Goal: Find specific page/section: Find specific page/section

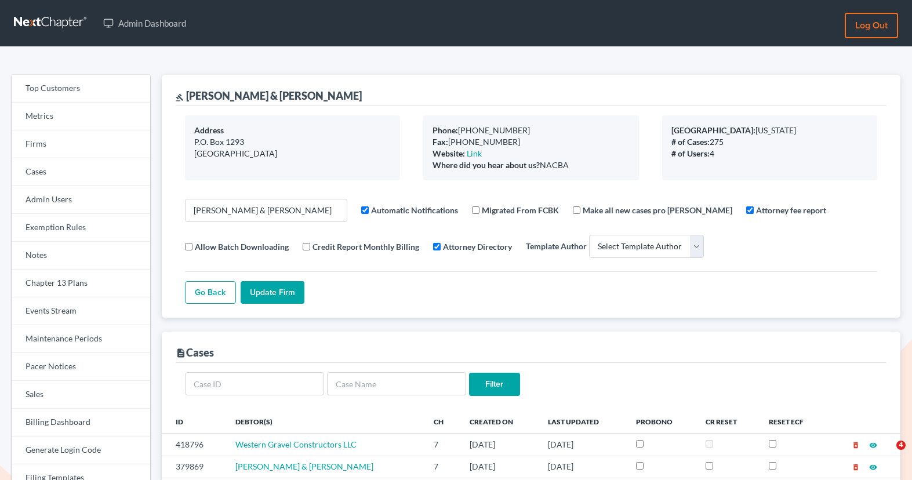
select select
click at [82, 147] on link "Firms" at bounding box center [81, 144] width 139 height 28
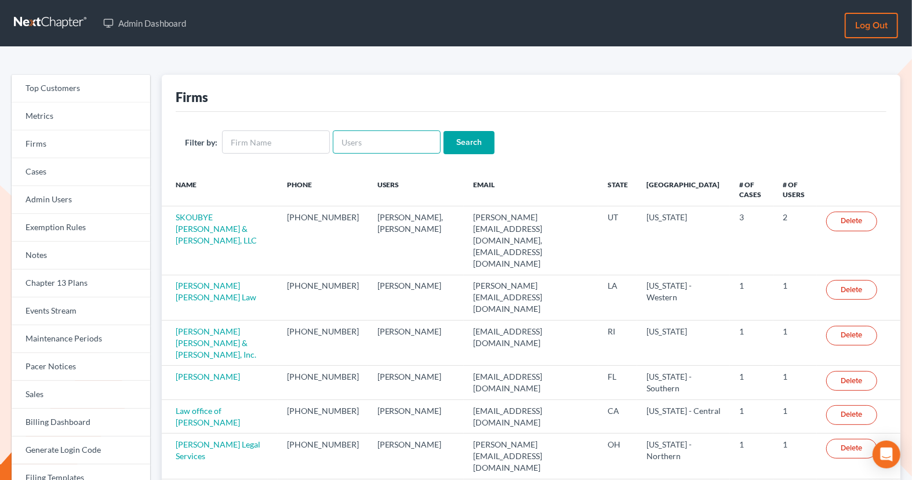
click at [417, 137] on input "text" at bounding box center [387, 141] width 108 height 23
paste input "[PERSON_NAME][EMAIL_ADDRESS][DOMAIN_NAME]"
type input "[PERSON_NAME][EMAIL_ADDRESS][DOMAIN_NAME]"
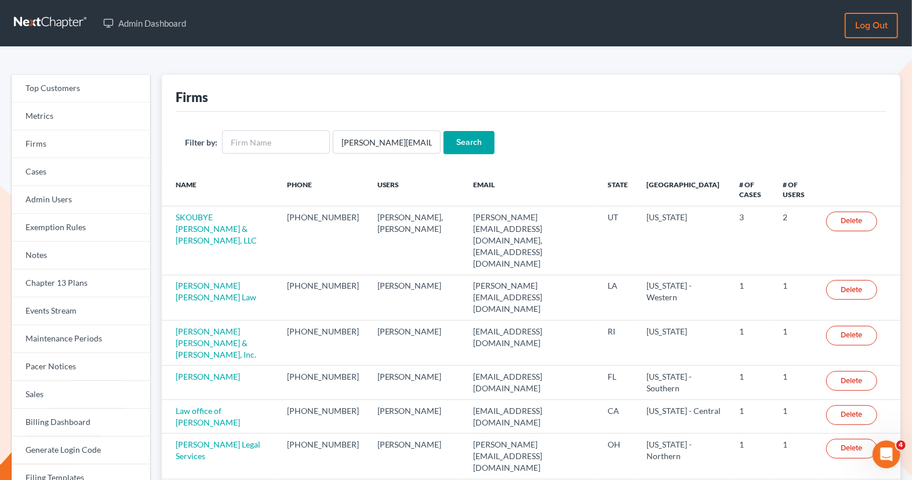
click at [454, 133] on input "Search" at bounding box center [468, 142] width 51 height 23
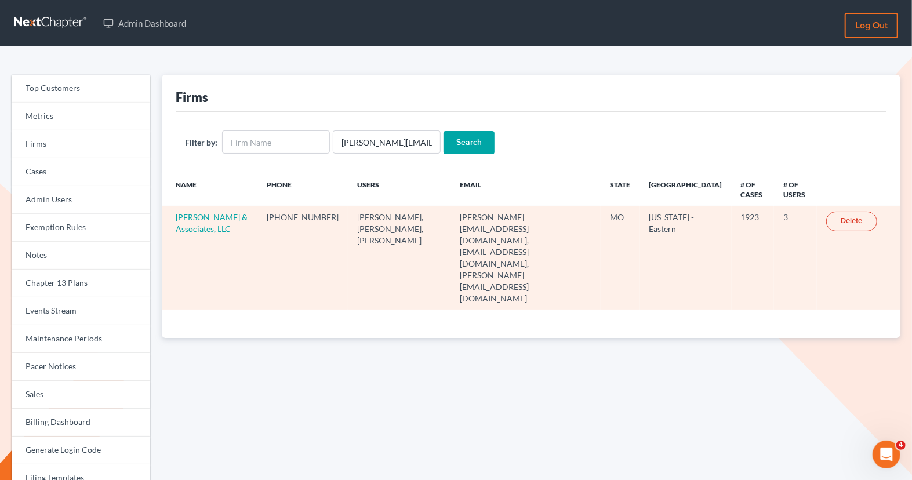
click at [199, 222] on td "[PERSON_NAME] & Associates, LLC" at bounding box center [210, 257] width 96 height 103
click at [199, 217] on link "[PERSON_NAME] & Associates, LLC" at bounding box center [212, 222] width 72 height 21
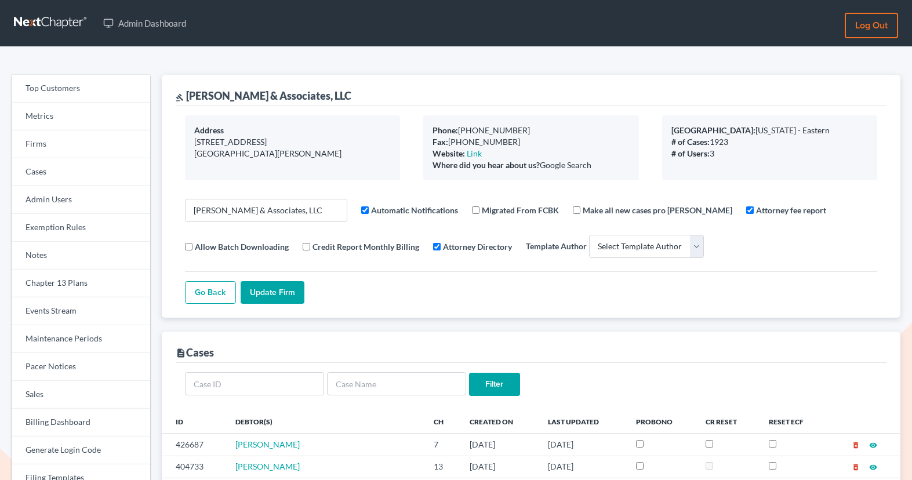
select select
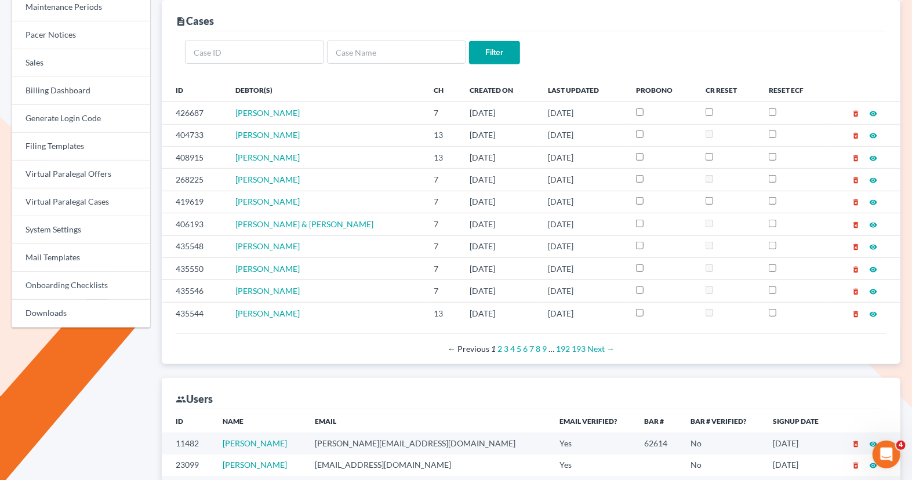
scroll to position [332, 0]
click at [348, 45] on input "text" at bounding box center [396, 51] width 139 height 23
paste input "Elisia"
type input "Elisia"
click at [505, 53] on input "Filter" at bounding box center [494, 52] width 51 height 23
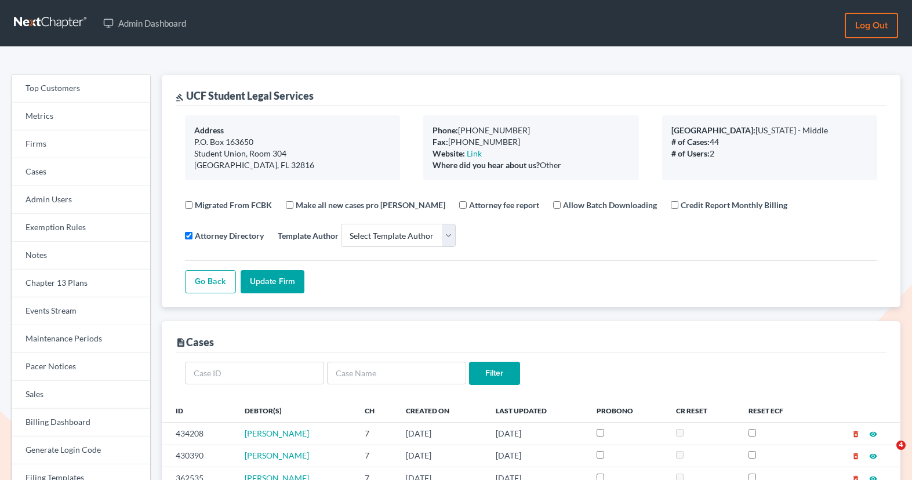
select select
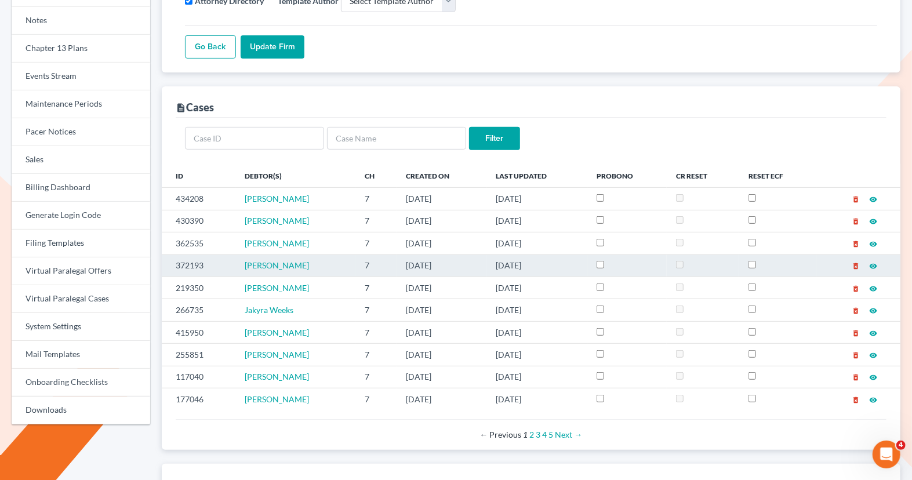
scroll to position [241, 0]
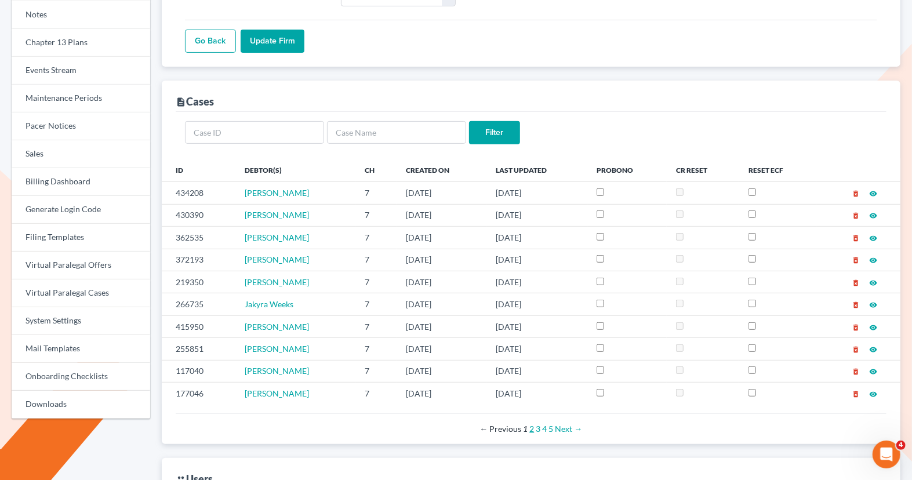
click at [530, 424] on link "2" at bounding box center [531, 429] width 5 height 10
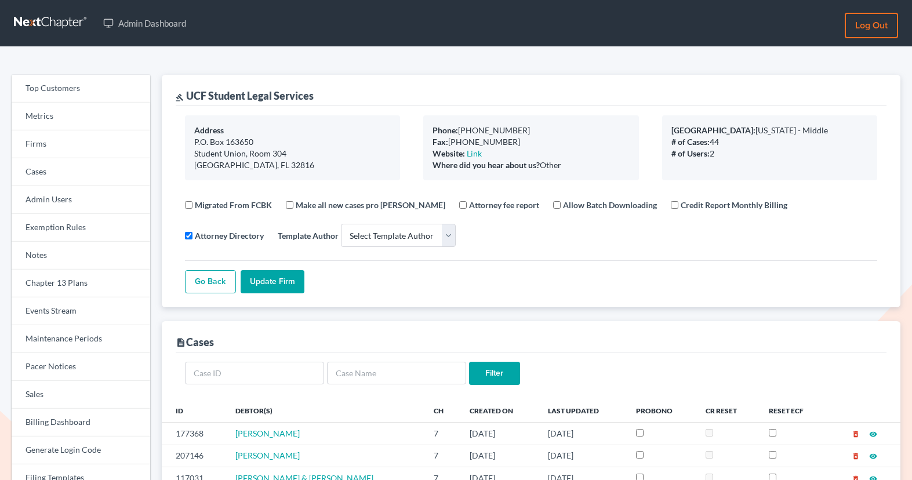
select select
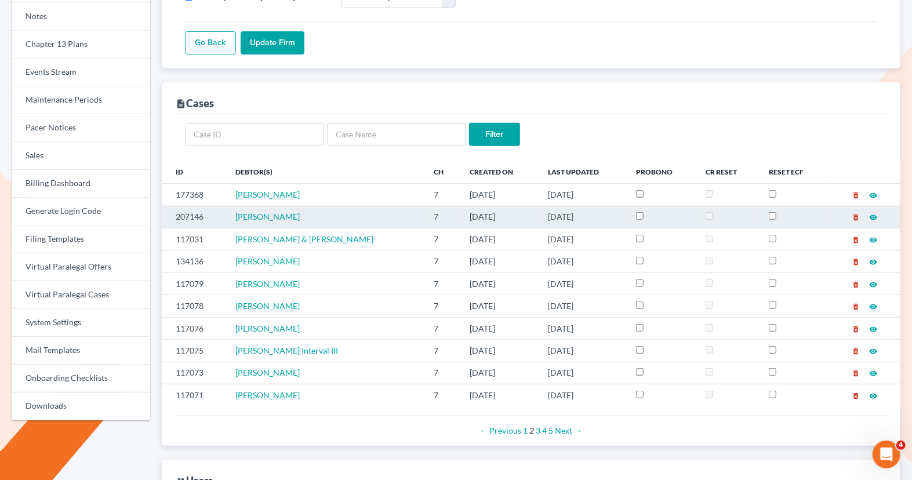
scroll to position [242, 0]
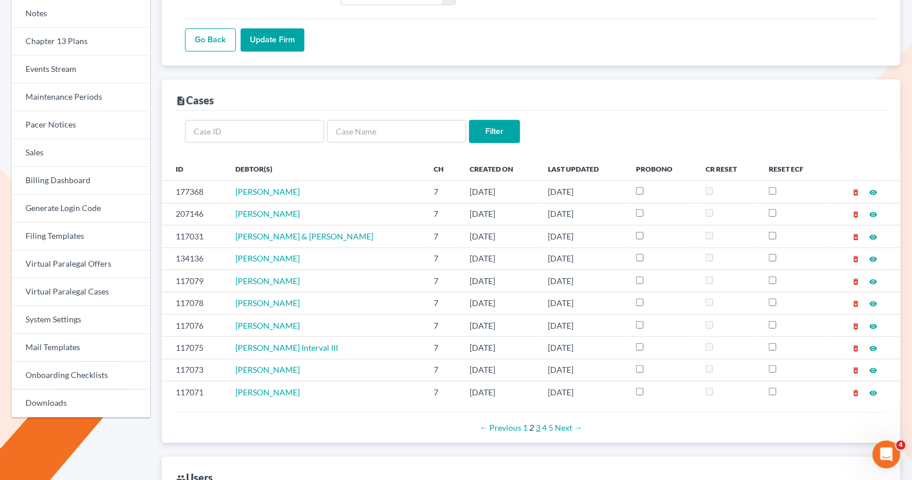
click at [539, 423] on link "3" at bounding box center [538, 428] width 5 height 10
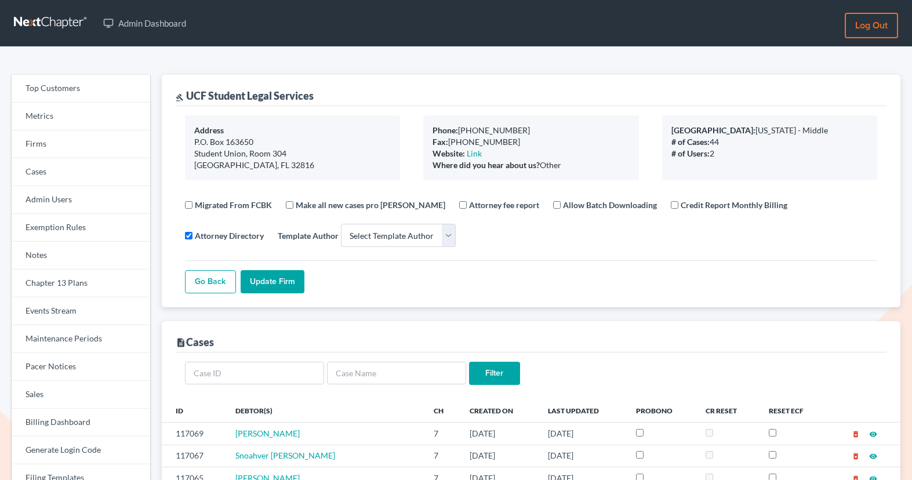
select select
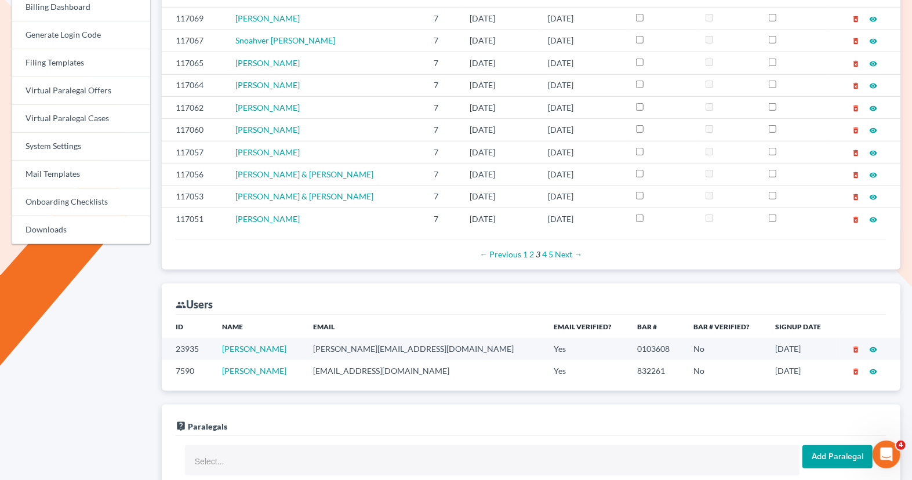
scroll to position [417, 0]
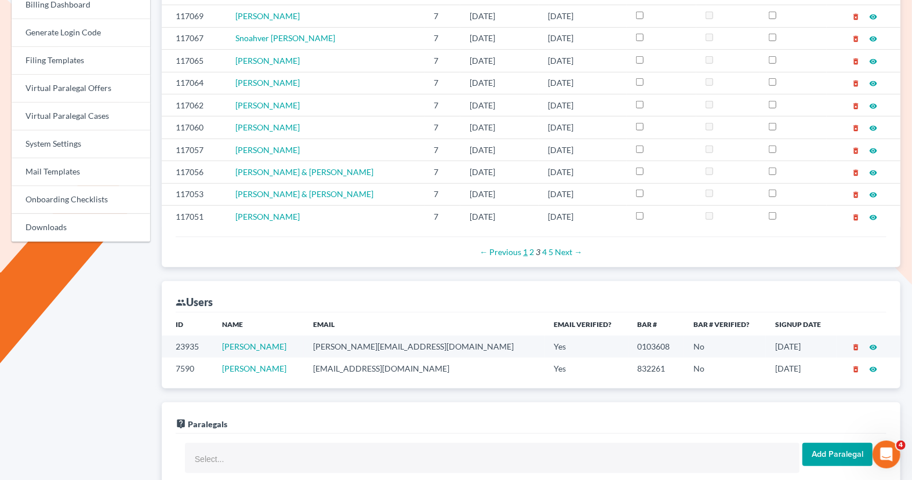
click at [526, 247] on link "1" at bounding box center [525, 252] width 5 height 10
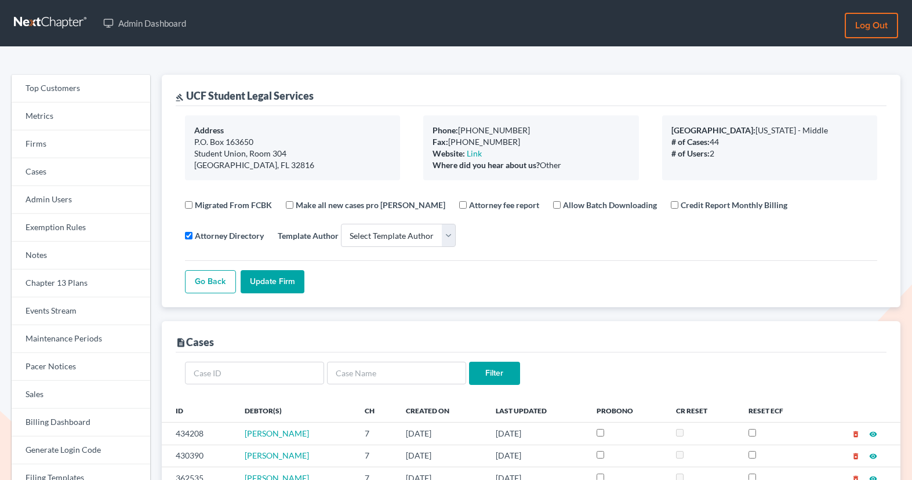
select select
click at [81, 143] on link "Firms" at bounding box center [81, 144] width 139 height 28
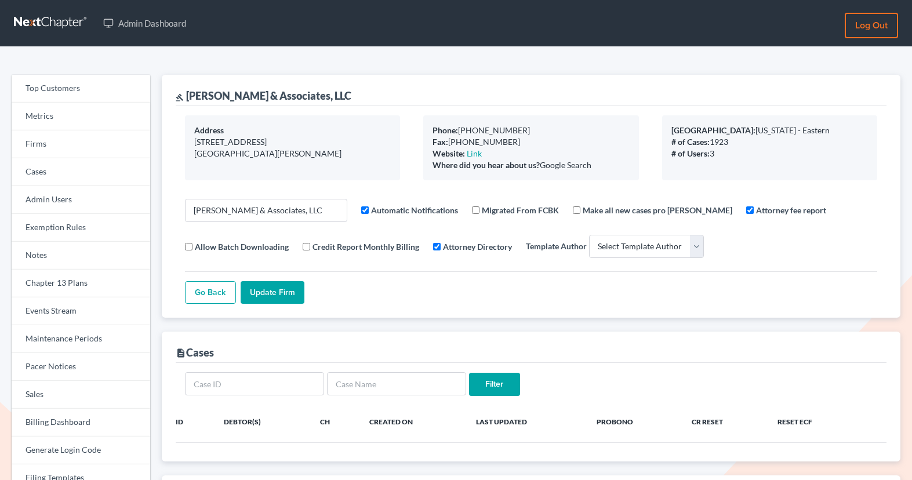
select select
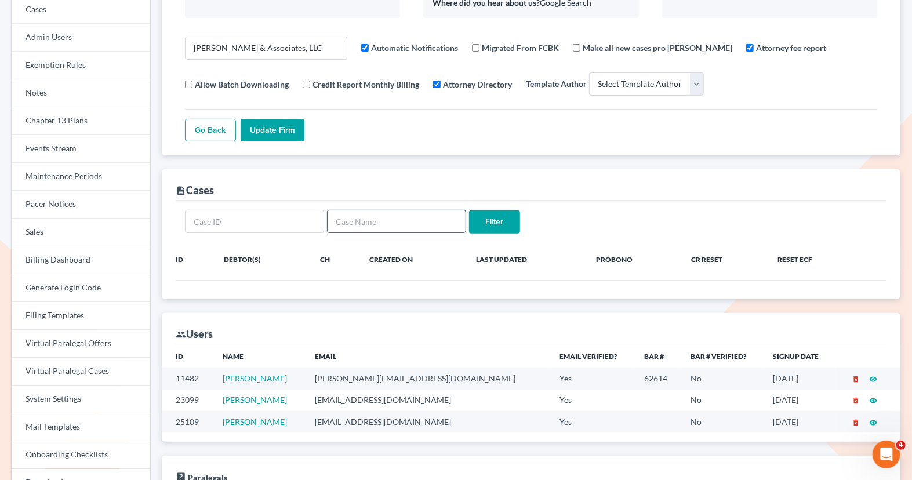
scroll to position [213, 0]
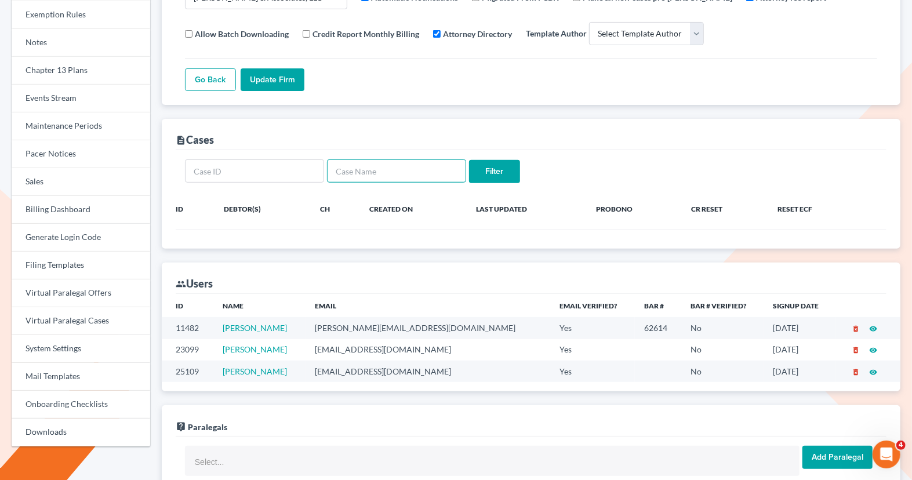
click at [366, 170] on input "text" at bounding box center [396, 170] width 139 height 23
click at [425, 166] on input "text" at bounding box center [396, 170] width 139 height 23
paste input "[PERSON_NAME]"
type input "[PERSON_NAME]"
click at [508, 169] on input "Filter" at bounding box center [494, 171] width 51 height 23
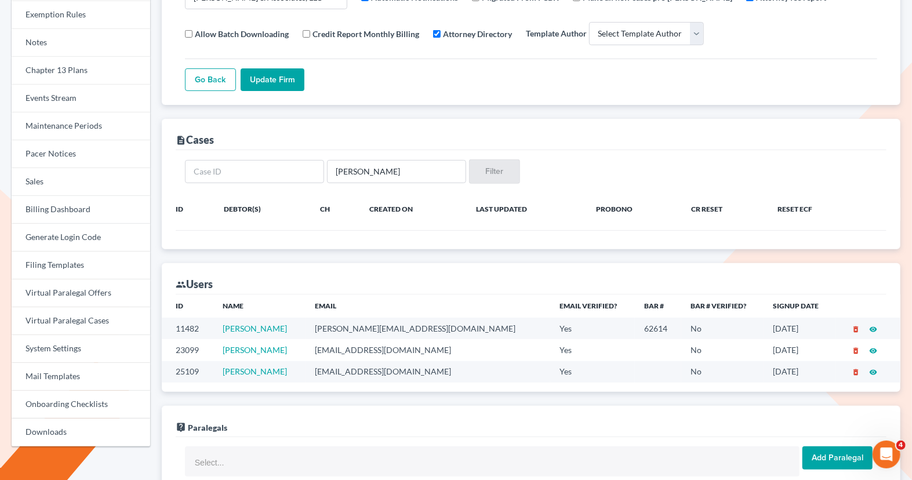
scroll to position [213, 0]
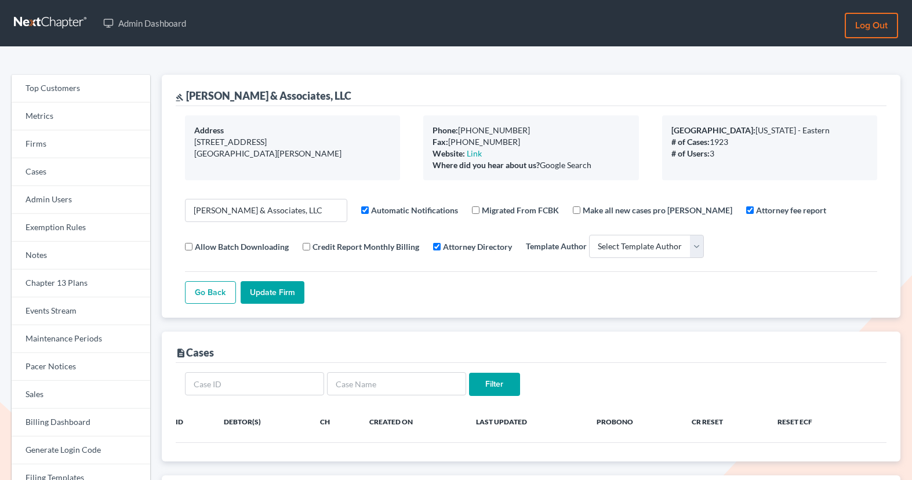
select select
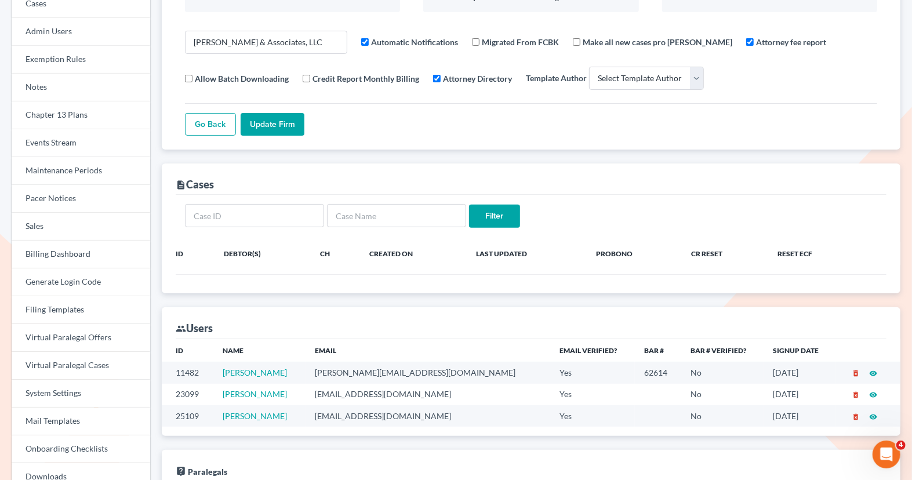
scroll to position [132, 0]
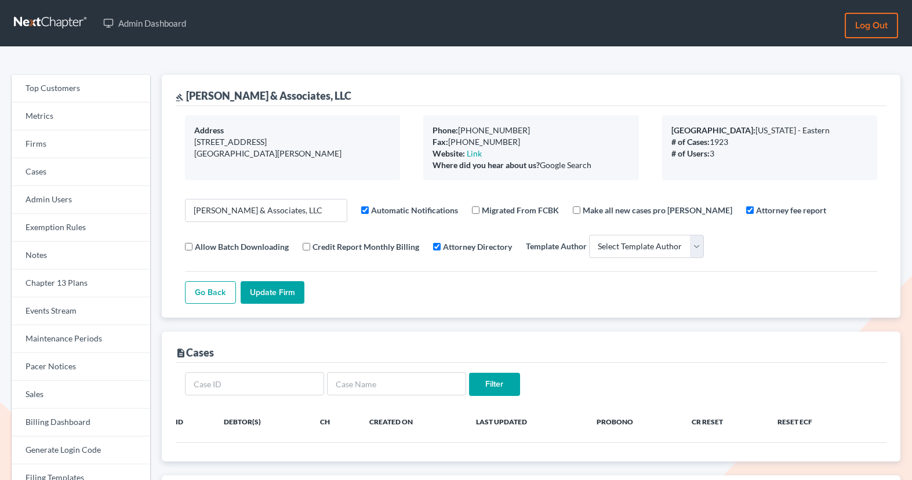
select select
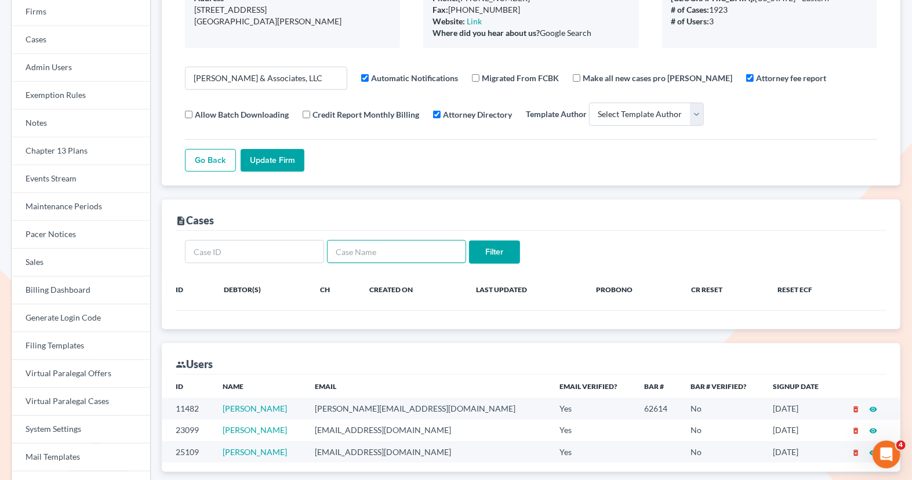
click at [346, 256] on input "text" at bounding box center [396, 251] width 139 height 23
click at [497, 257] on input "Filter" at bounding box center [494, 252] width 51 height 23
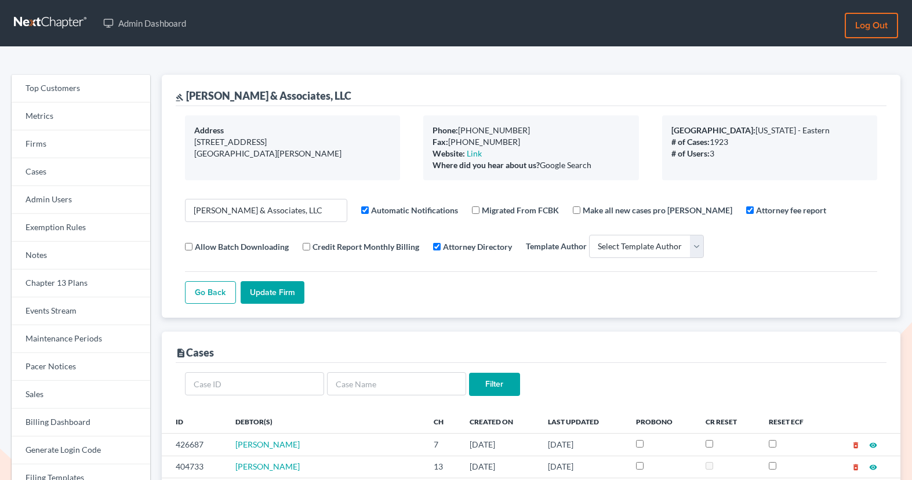
select select
click at [85, 147] on link "Firms" at bounding box center [81, 144] width 139 height 28
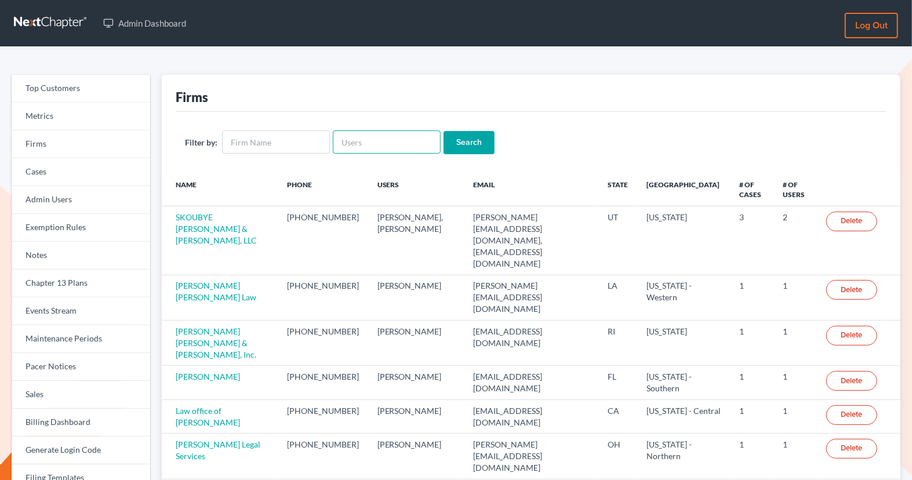
click at [412, 143] on input "text" at bounding box center [387, 141] width 108 height 23
paste input "[PERSON_NAME][EMAIL_ADDRESS][DOMAIN_NAME]"
type input "[PERSON_NAME][EMAIL_ADDRESS][DOMAIN_NAME]"
click at [464, 146] on input "Search" at bounding box center [468, 142] width 51 height 23
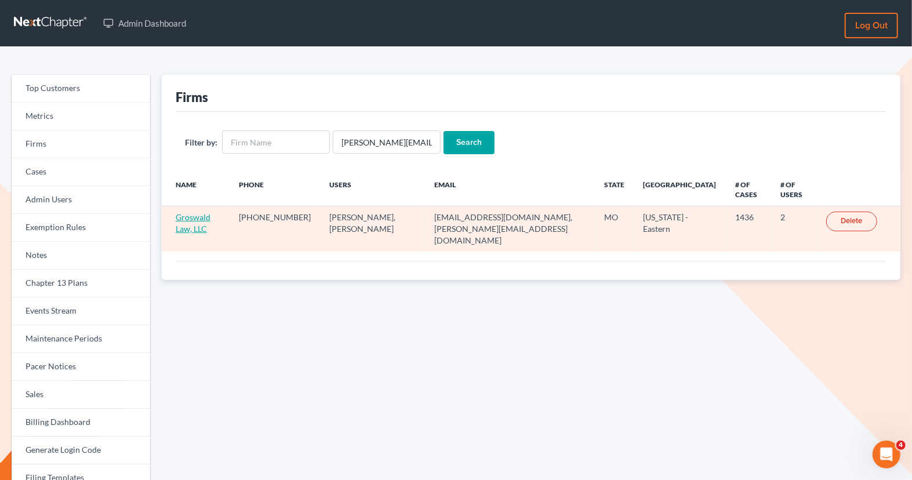
click at [209, 219] on link "Groswald Law, LLC" at bounding box center [193, 222] width 35 height 21
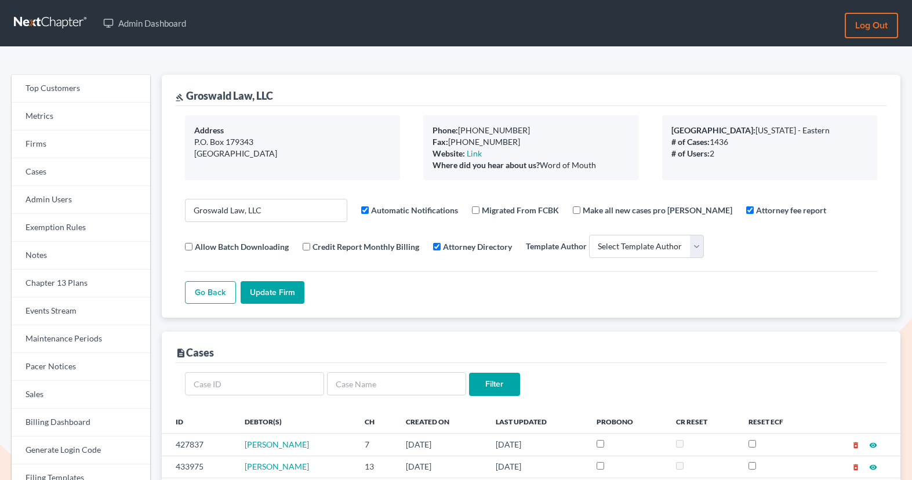
select select
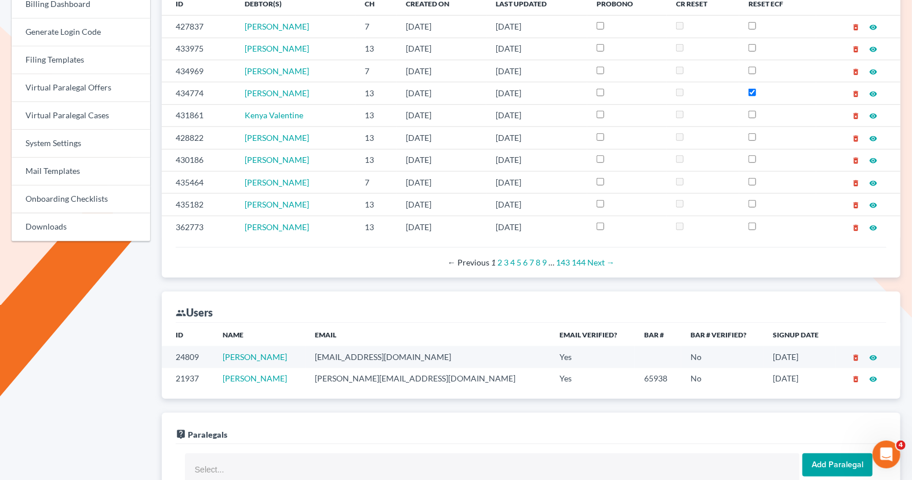
scroll to position [377, 0]
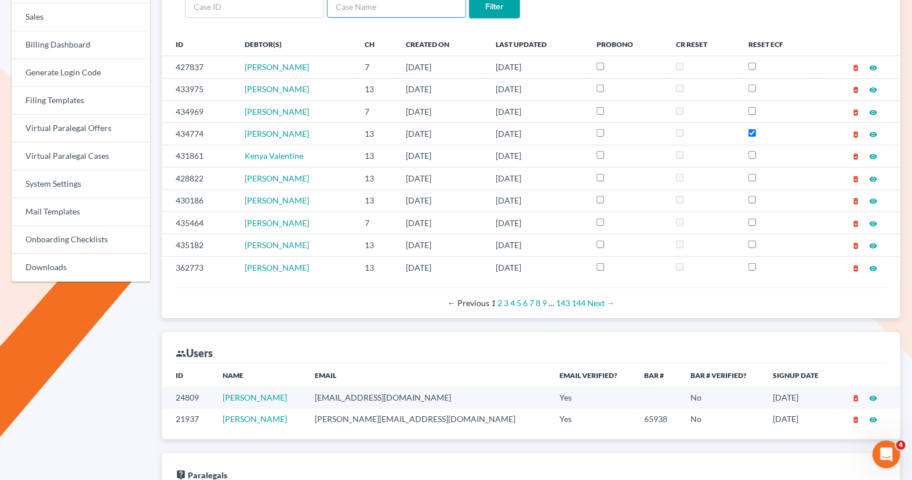
click at [394, 10] on input "text" at bounding box center [396, 6] width 139 height 23
type input "[PERSON_NAME]"
click at [469, 0] on input "Filter" at bounding box center [494, 7] width 51 height 23
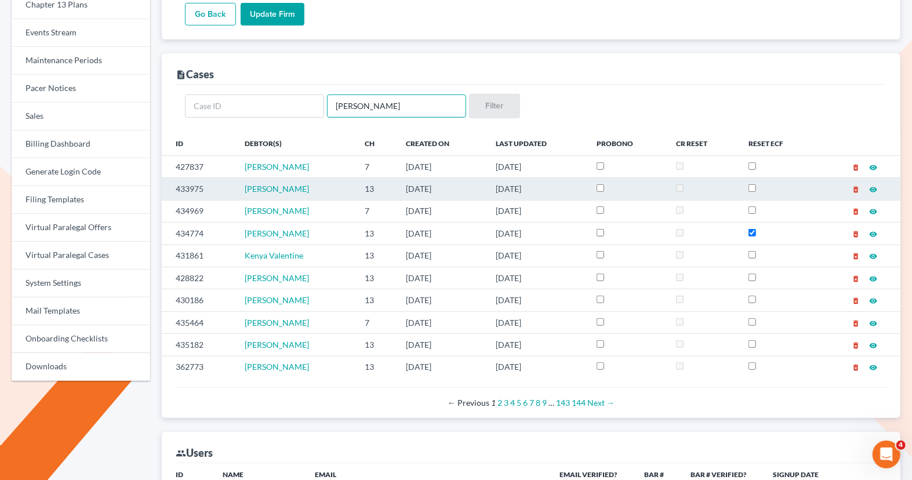
scroll to position [252, 0]
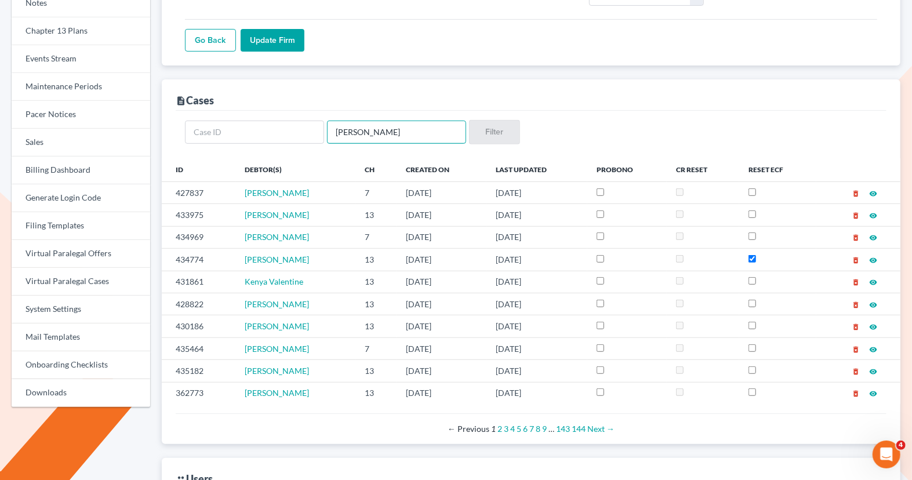
click at [337, 132] on input "[PERSON_NAME]" at bounding box center [396, 132] width 139 height 23
click at [332, 132] on input "jones" at bounding box center [396, 132] width 139 height 23
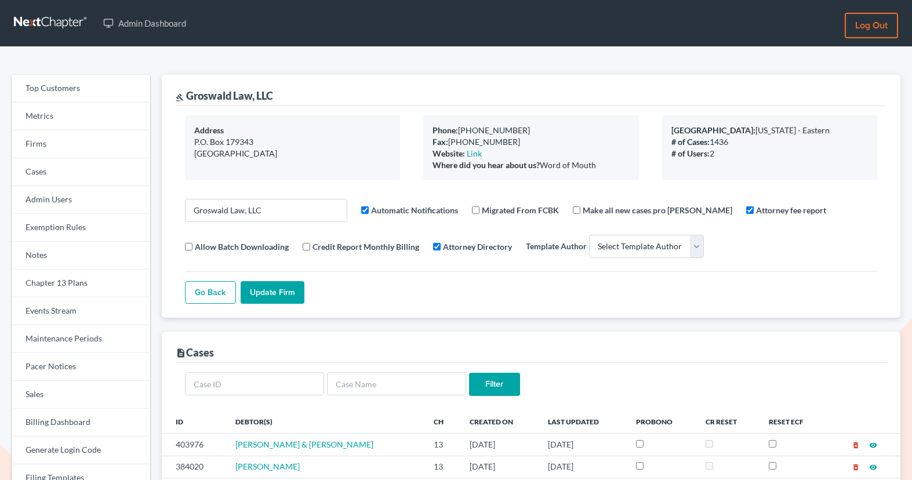
select select
click at [77, 148] on link "Firms" at bounding box center [81, 144] width 139 height 28
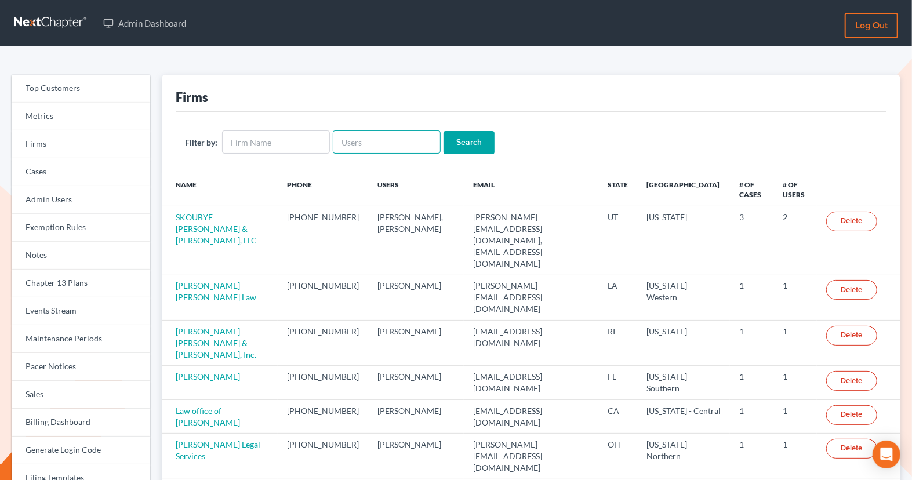
click at [388, 137] on input "text" at bounding box center [387, 141] width 108 height 23
paste input "[PERSON_NAME][EMAIL_ADDRESS][DOMAIN_NAME]"
type input "[PERSON_NAME][EMAIL_ADDRESS][DOMAIN_NAME]"
click at [469, 152] on input "Search" at bounding box center [468, 142] width 51 height 23
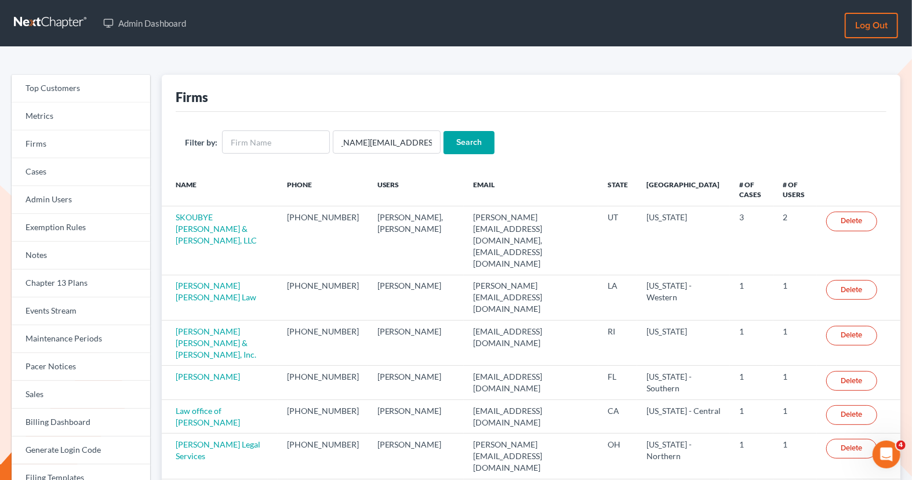
scroll to position [0, 0]
click at [412, 144] on input "text" at bounding box center [387, 141] width 108 height 23
paste input "[PERSON_NAME][EMAIL_ADDRESS][DOMAIN_NAME]"
type input "[PERSON_NAME][EMAIL_ADDRESS][DOMAIN_NAME]"
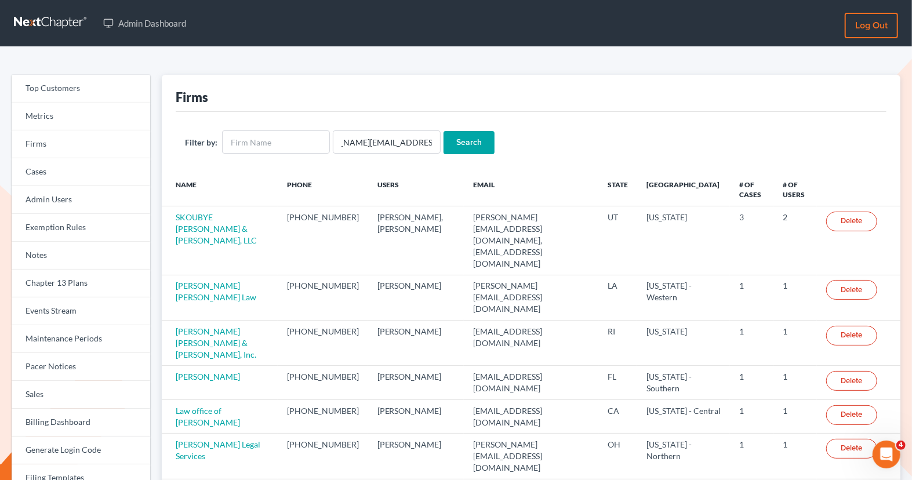
click at [470, 136] on input "Search" at bounding box center [468, 142] width 51 height 23
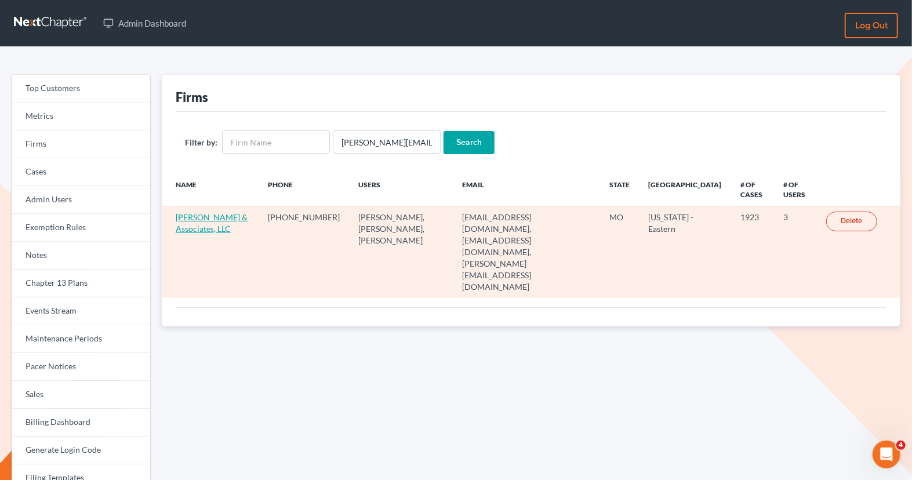
click at [186, 220] on link "[PERSON_NAME] & Associates, LLC" at bounding box center [212, 222] width 72 height 21
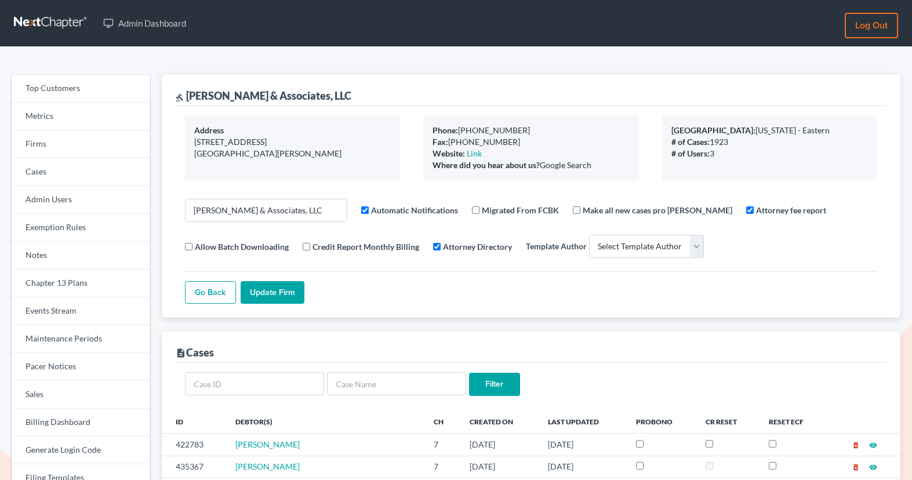
select select
